Goal: Information Seeking & Learning: Check status

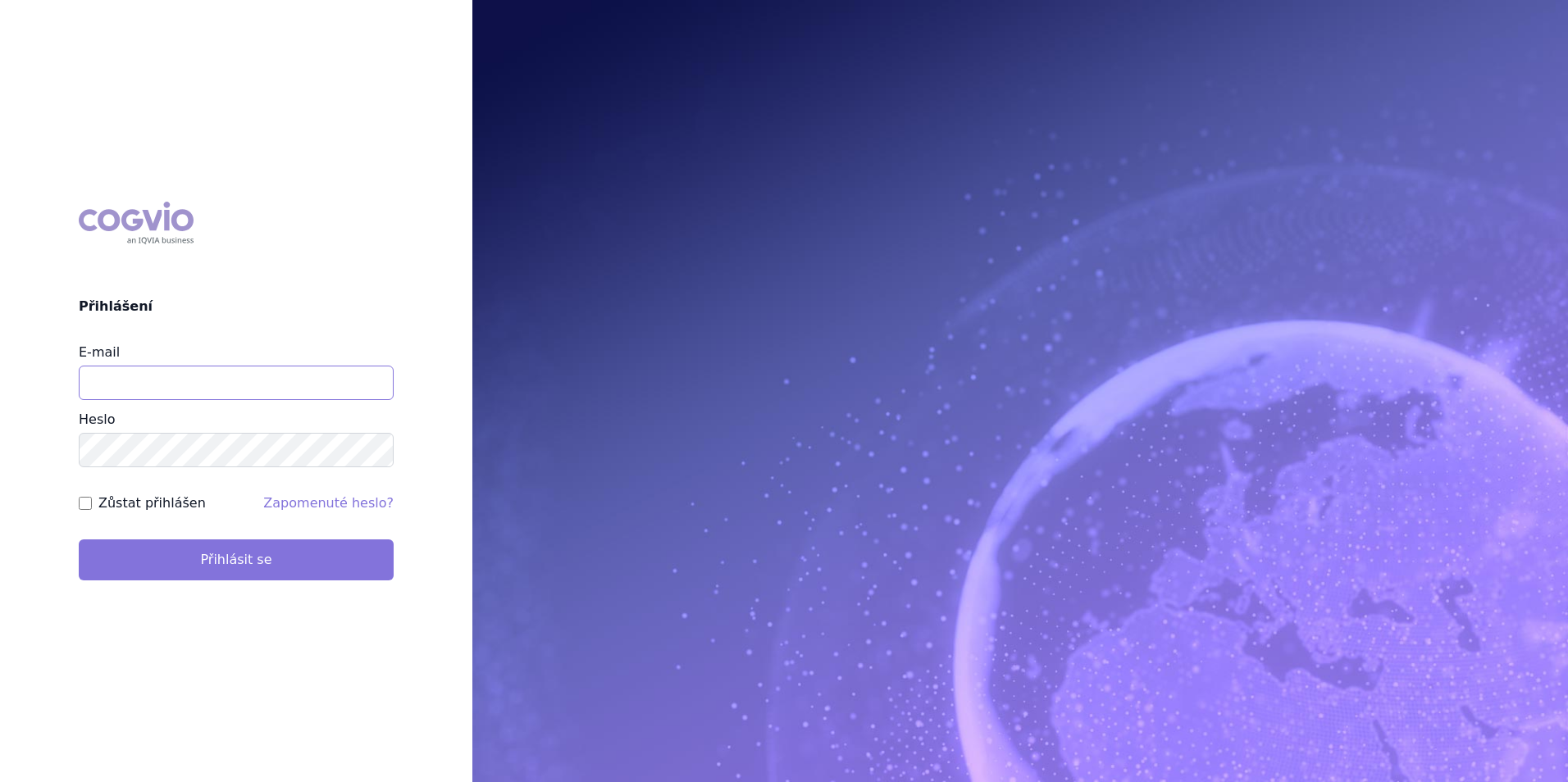
type input "aplikace.ocul1@vzp.cz"
click at [232, 561] on button "Přihlásit se" at bounding box center [236, 560] width 314 height 41
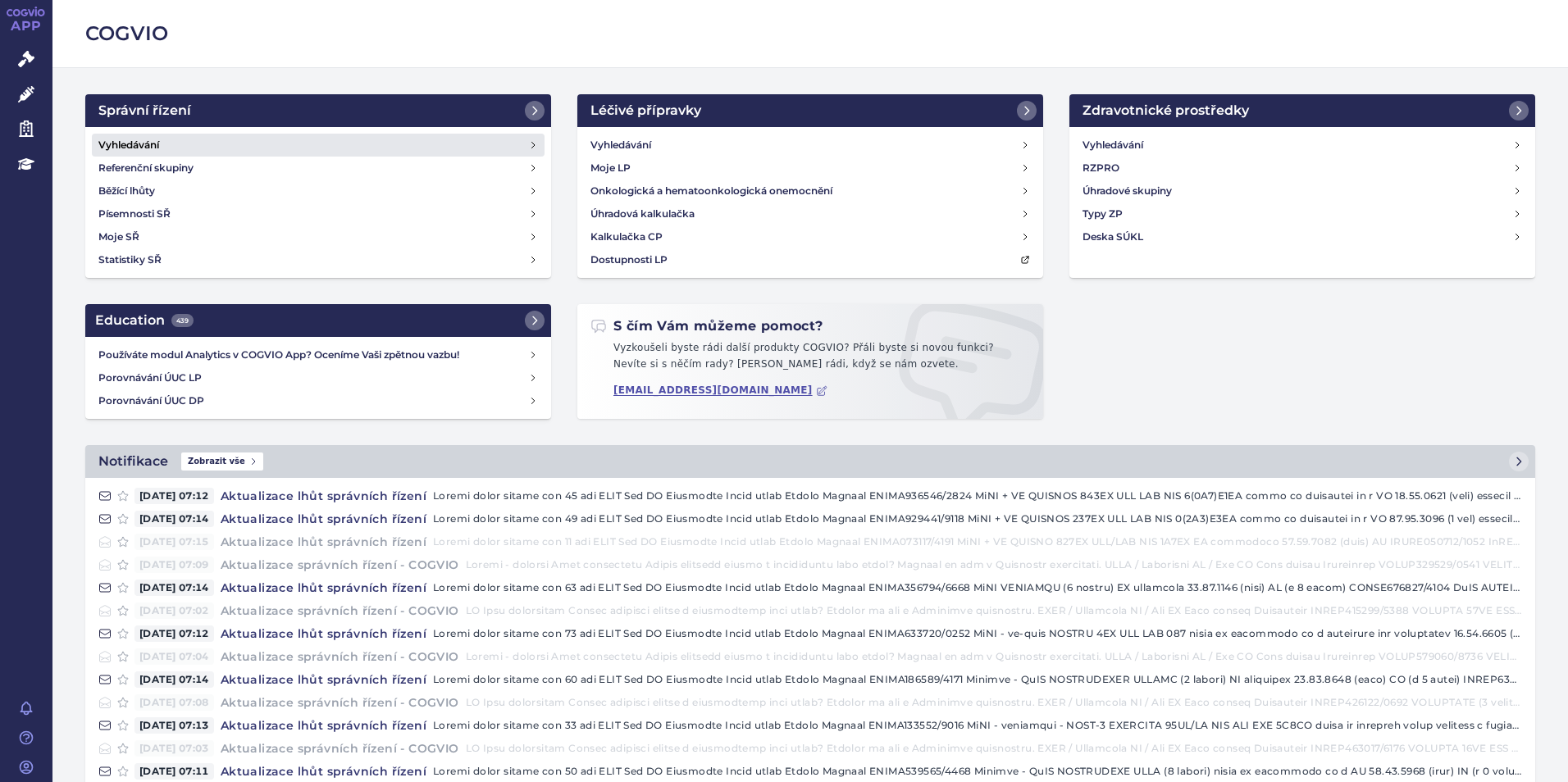
click at [330, 139] on link "Vyhledávání" at bounding box center [318, 145] width 452 height 23
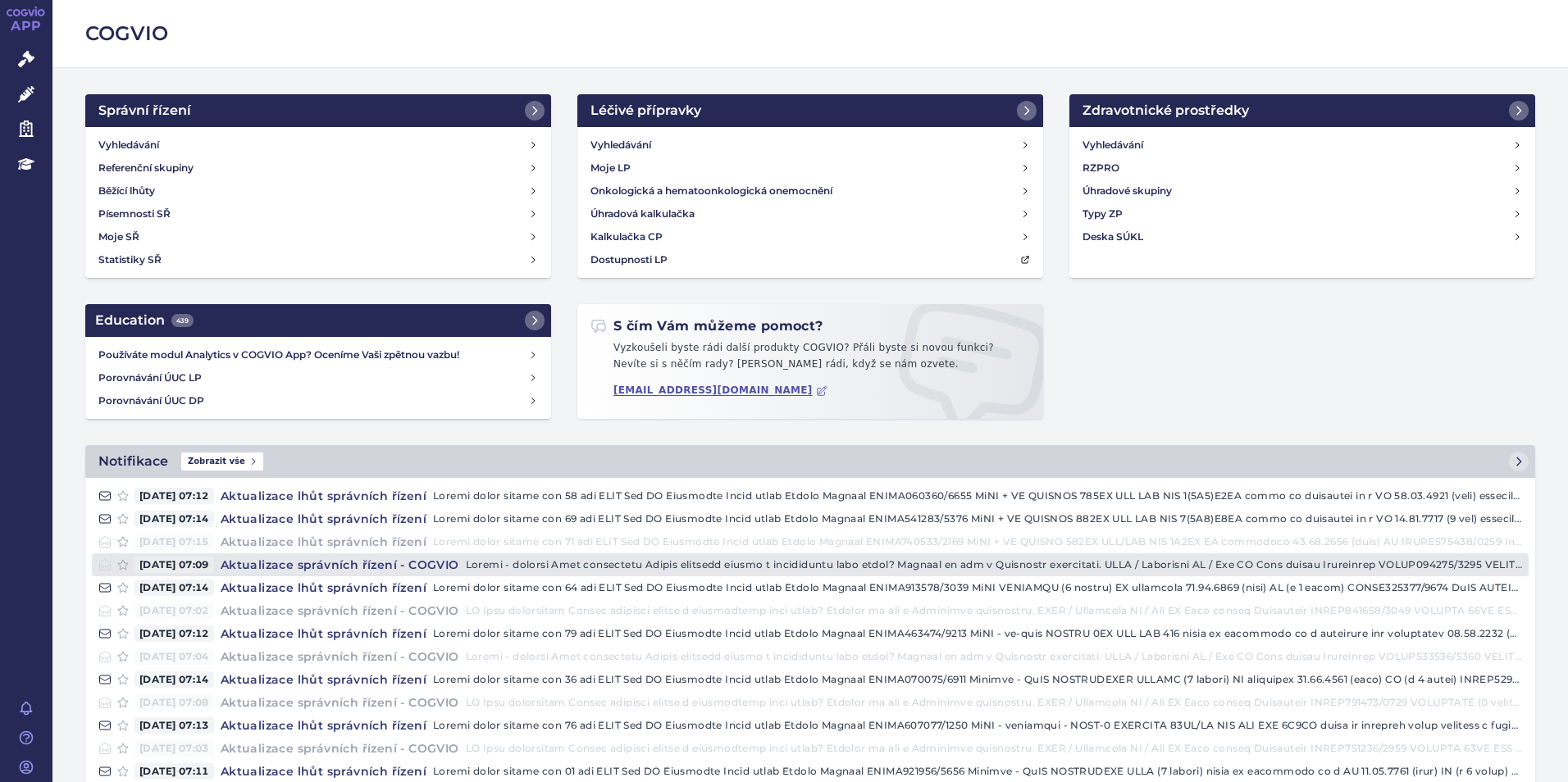
click at [410, 557] on h4 "Aktualizace správních řízení - COGVIO" at bounding box center [340, 565] width 252 height 16
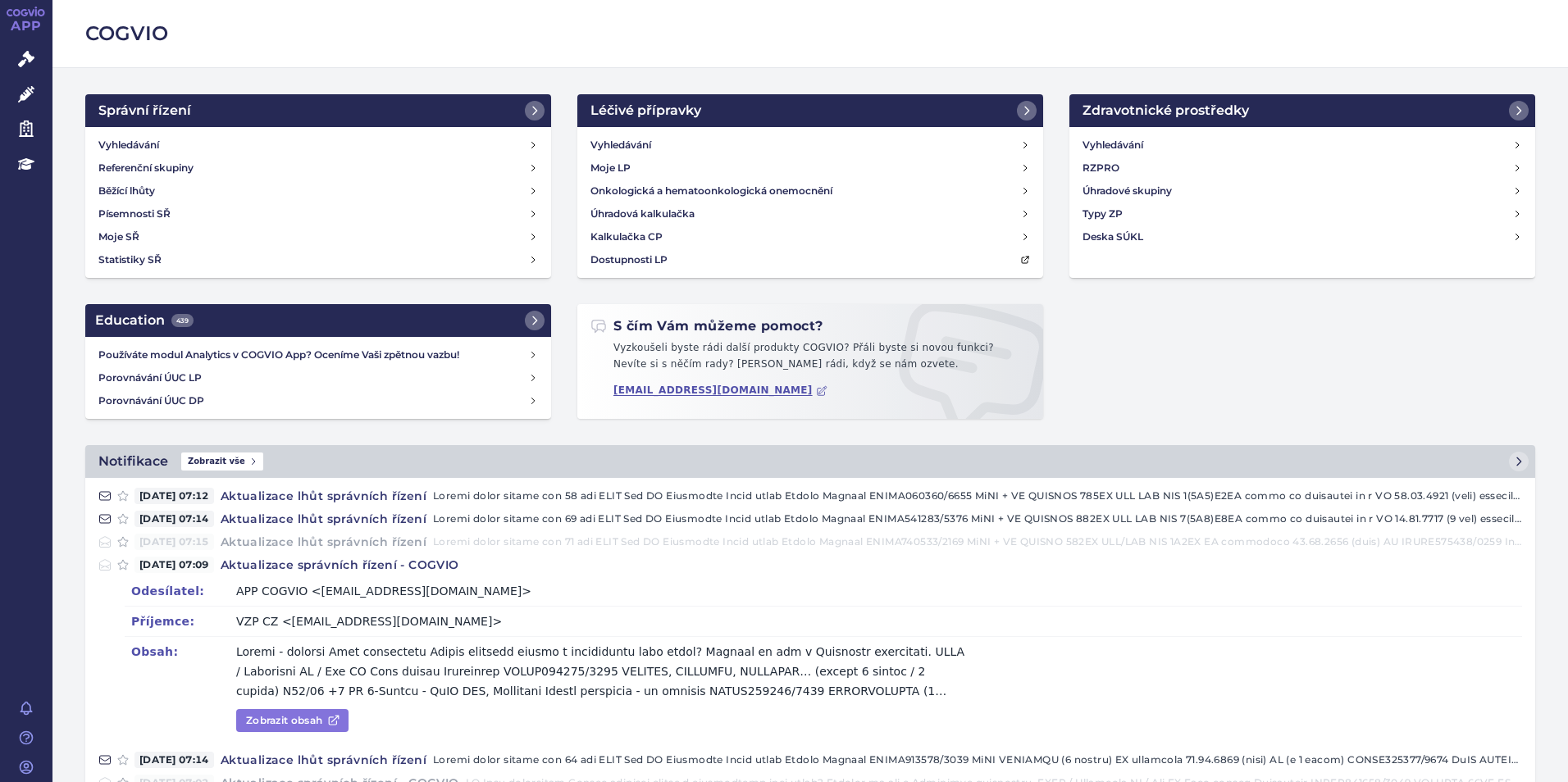
click at [312, 721] on link "Zobrazit obsah" at bounding box center [292, 720] width 112 height 23
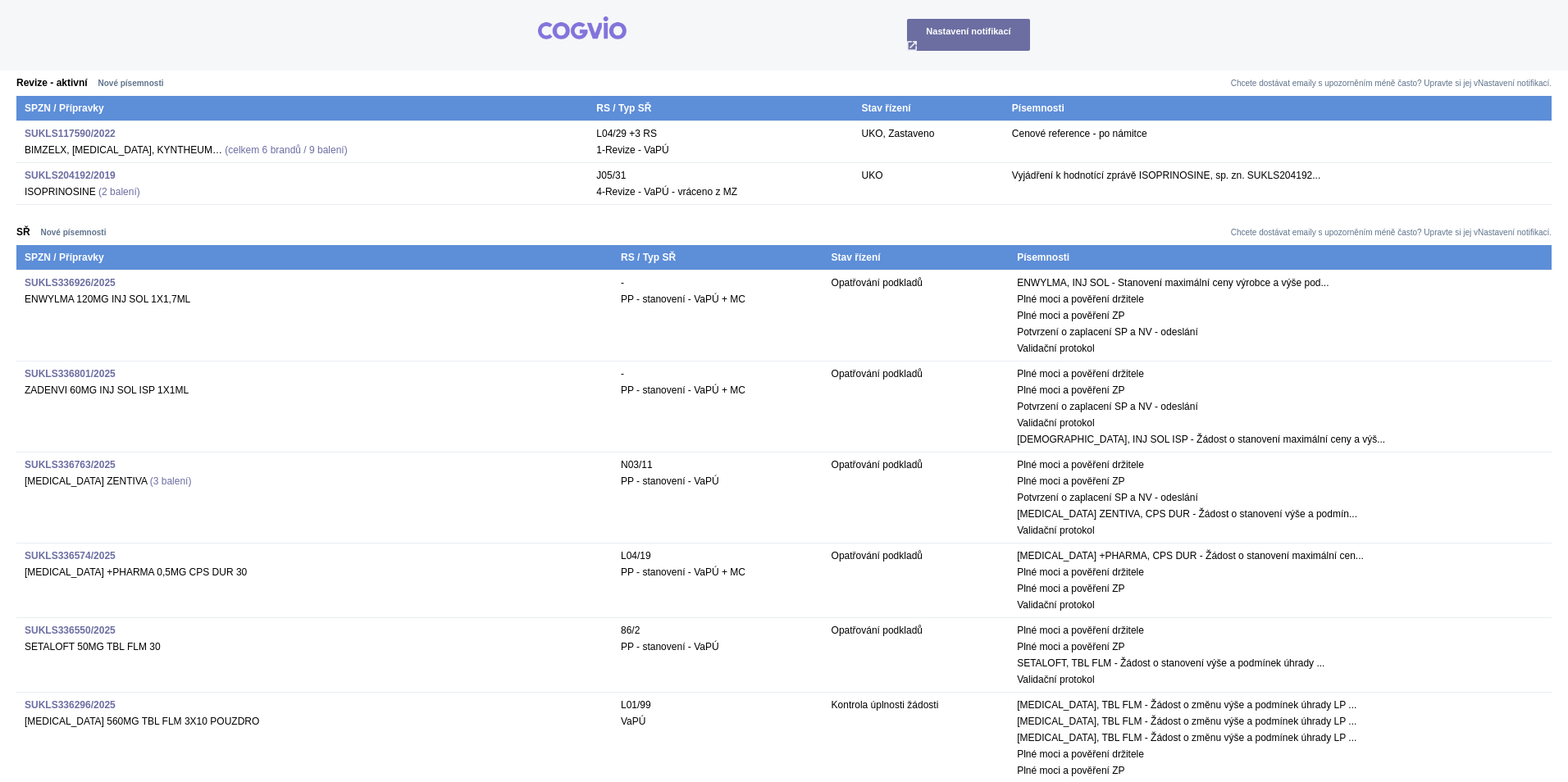
click at [106, 172] on strong "SUKLS204192/2019" at bounding box center [70, 176] width 91 height 12
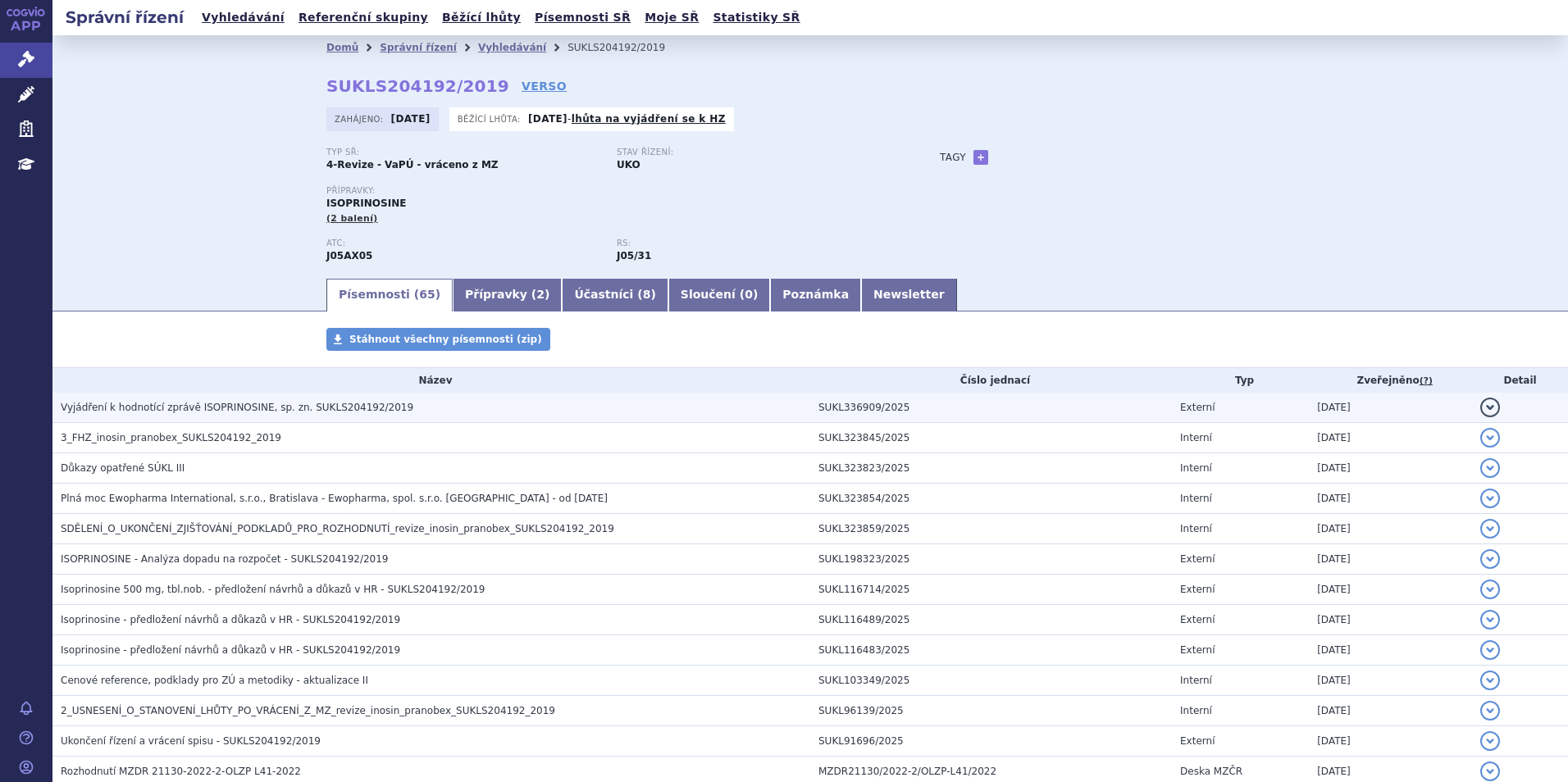
click at [186, 408] on span "Vyjádření k hodnotící zprávě ISOPRINOSINE, sp. zn. SUKLS204192/2019" at bounding box center [237, 407] width 352 height 12
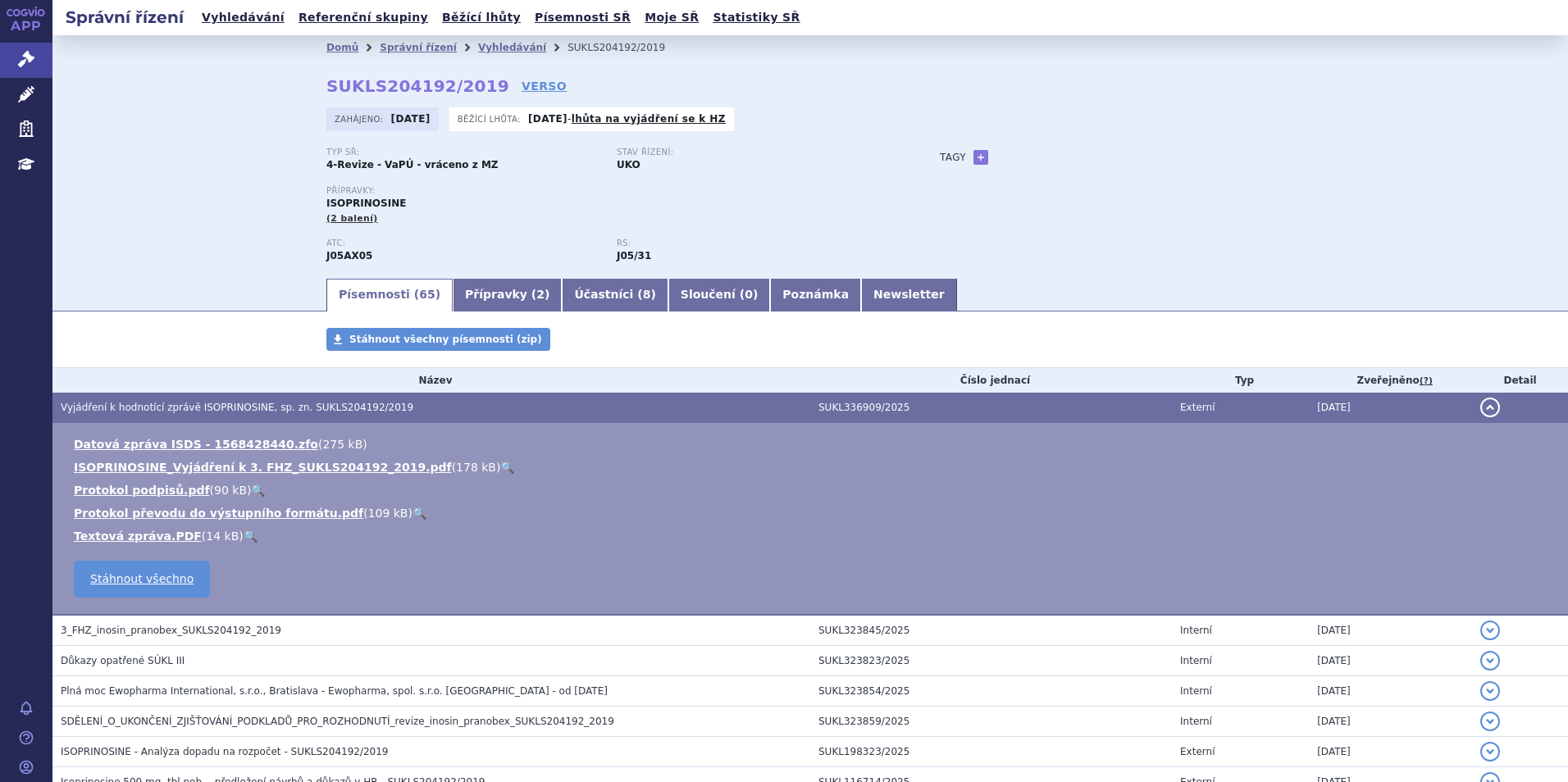
click at [500, 469] on link "🔍" at bounding box center [507, 468] width 14 height 14
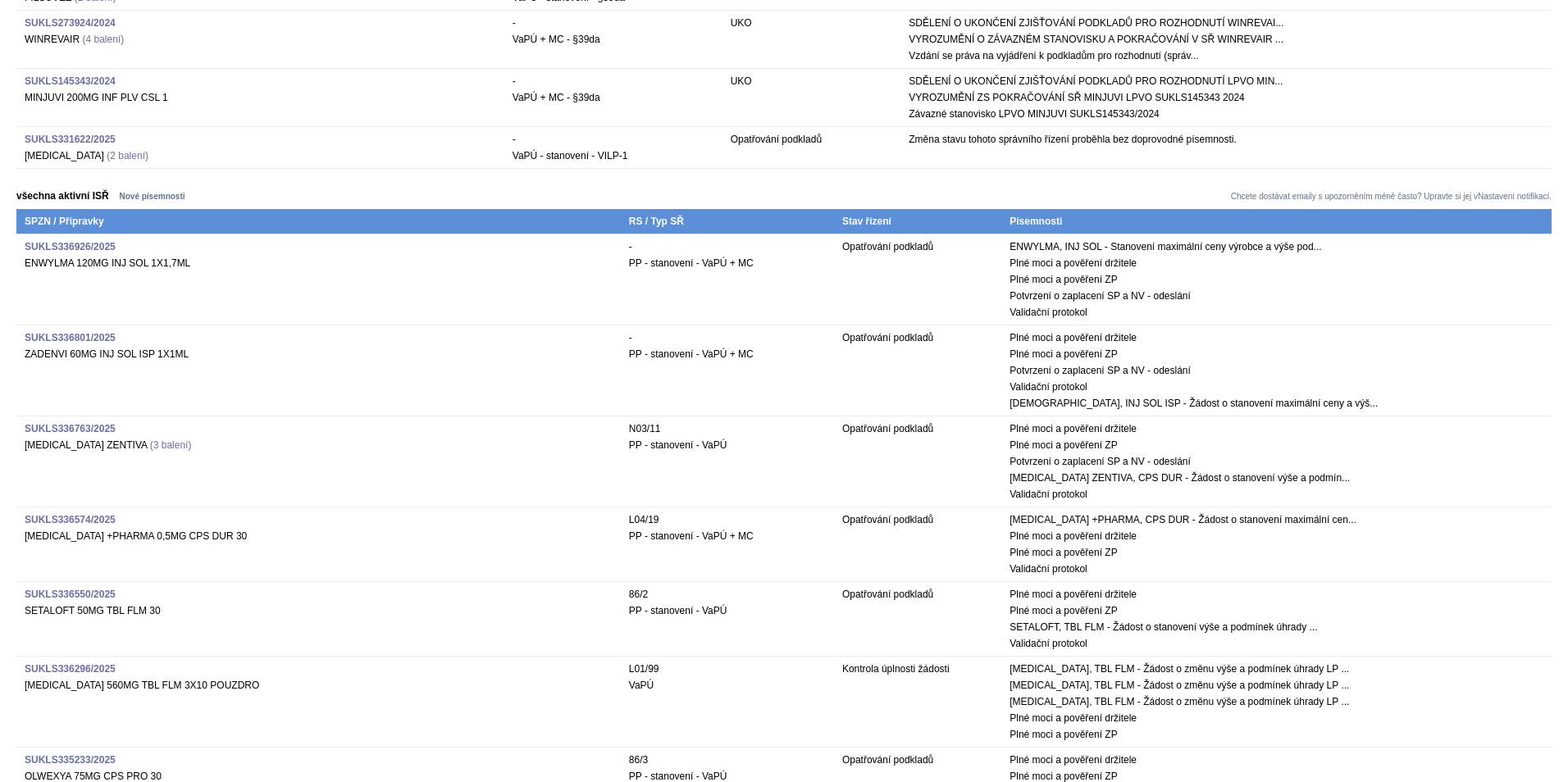
scroll to position [2870, 0]
